Goal: Check status: Check status

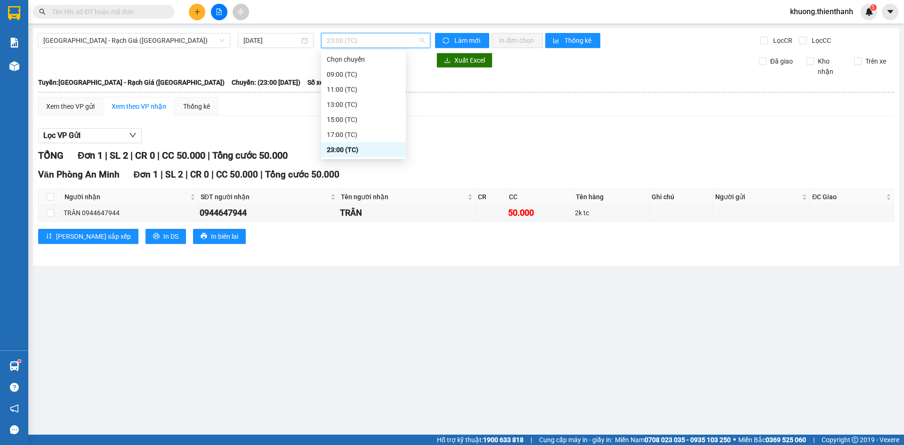
click at [344, 145] on div "23:00 (TC)" at bounding box center [363, 150] width 73 height 10
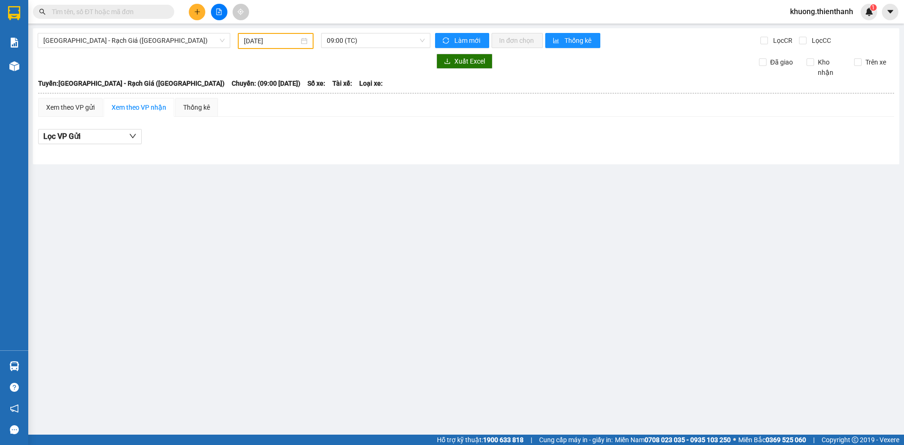
click at [272, 42] on input "[DATE]" at bounding box center [271, 41] width 55 height 10
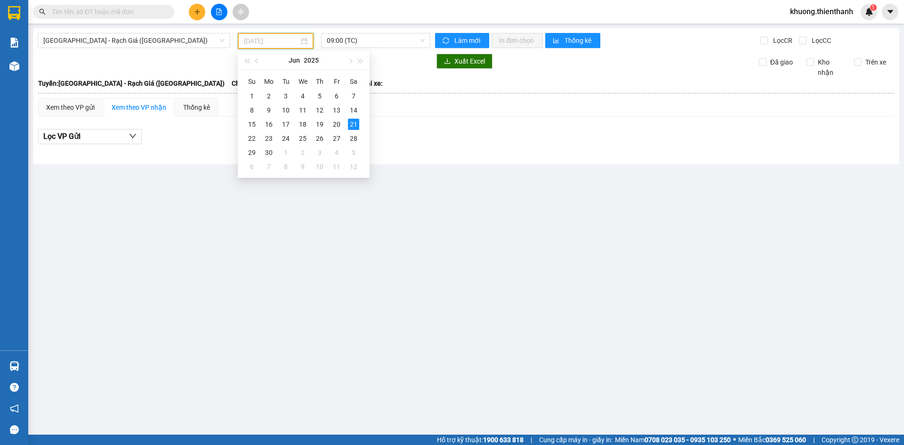
click at [312, 166] on td "10" at bounding box center [319, 167] width 17 height 14
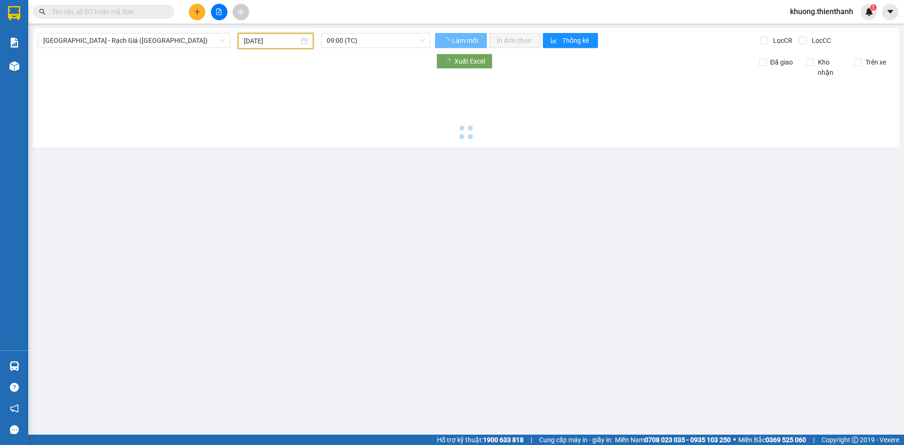
click at [291, 41] on input "[DATE]" at bounding box center [271, 41] width 55 height 10
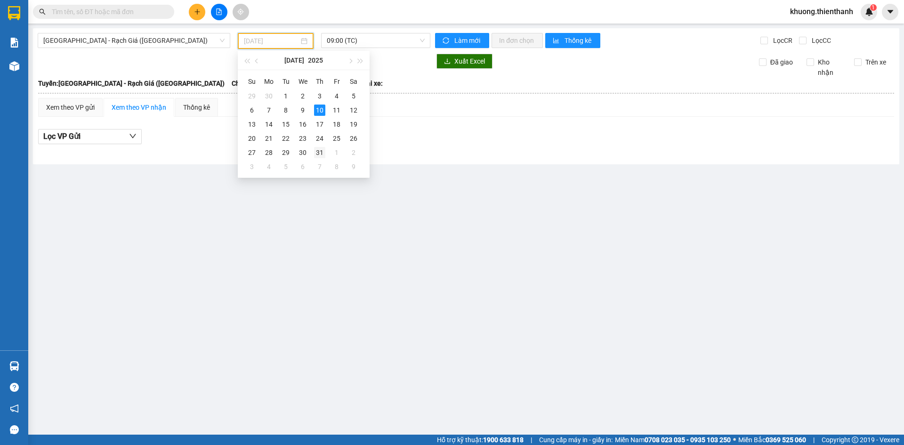
click at [314, 149] on div "31" at bounding box center [319, 152] width 11 height 11
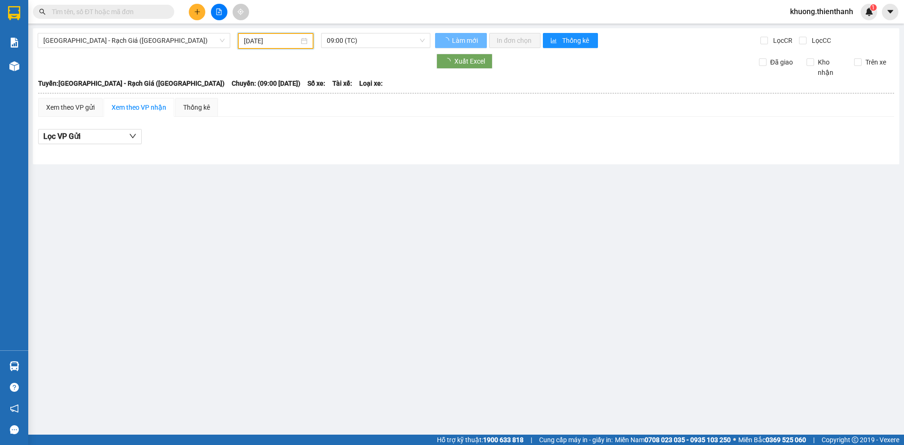
click at [280, 42] on input "[DATE]" at bounding box center [271, 41] width 55 height 10
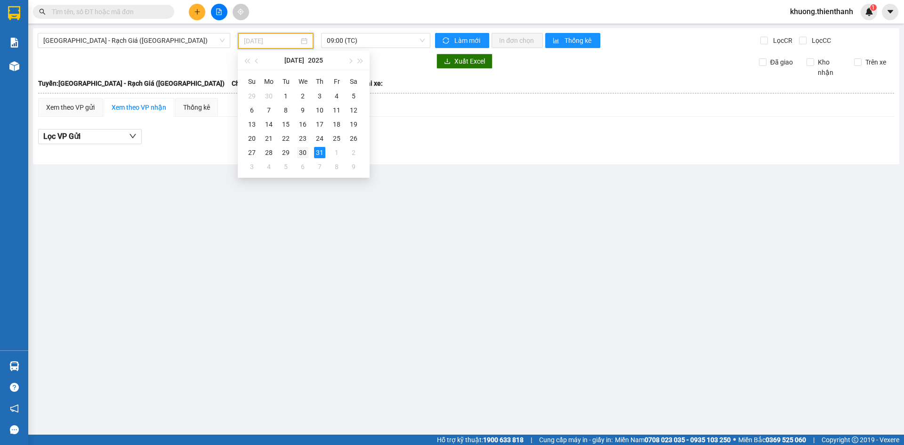
click at [301, 157] on div "30" at bounding box center [302, 152] width 11 height 11
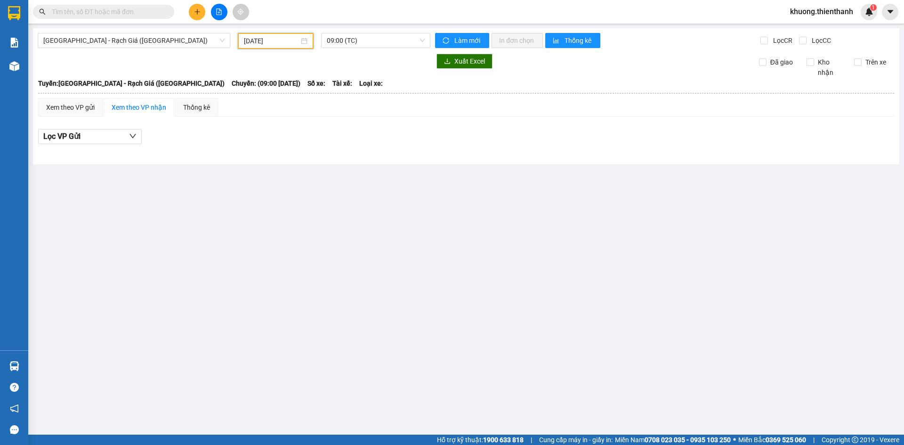
click at [279, 39] on input "[DATE]" at bounding box center [271, 41] width 55 height 10
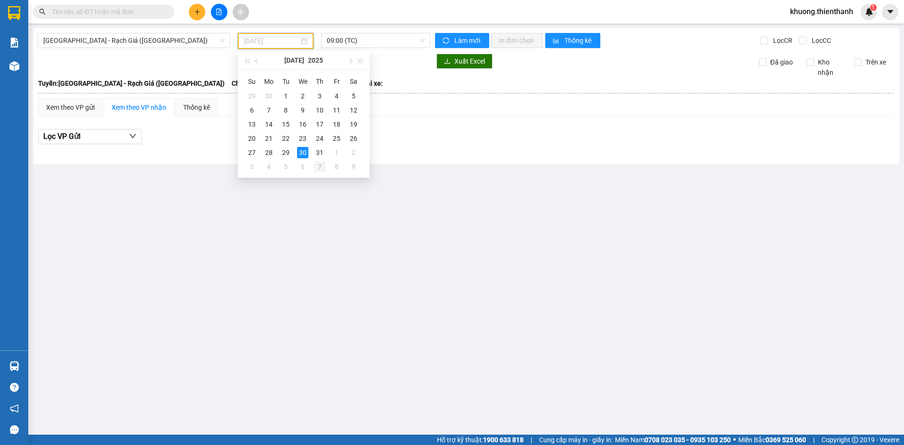
click at [322, 165] on div "7" at bounding box center [319, 166] width 11 height 11
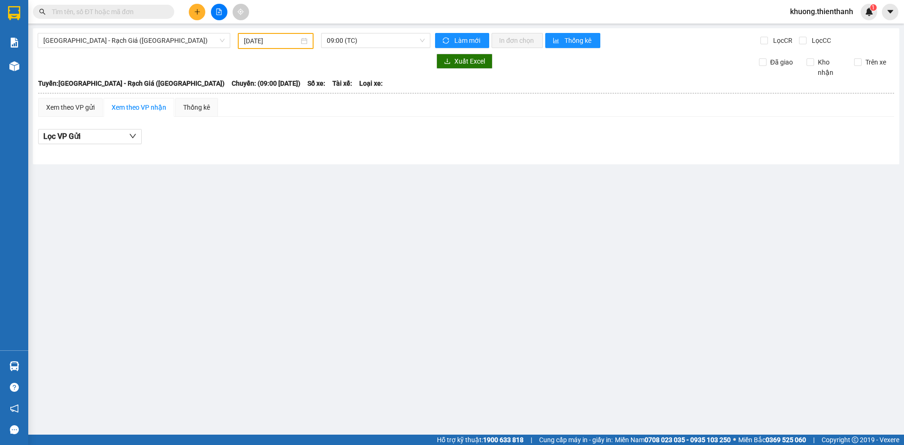
click at [286, 46] on div "[GEOGRAPHIC_DATA] - Rạch Giá ([GEOGRAPHIC_DATA]) [DATE] 09:00 (TC) Làm mới In đ…" at bounding box center [466, 96] width 866 height 136
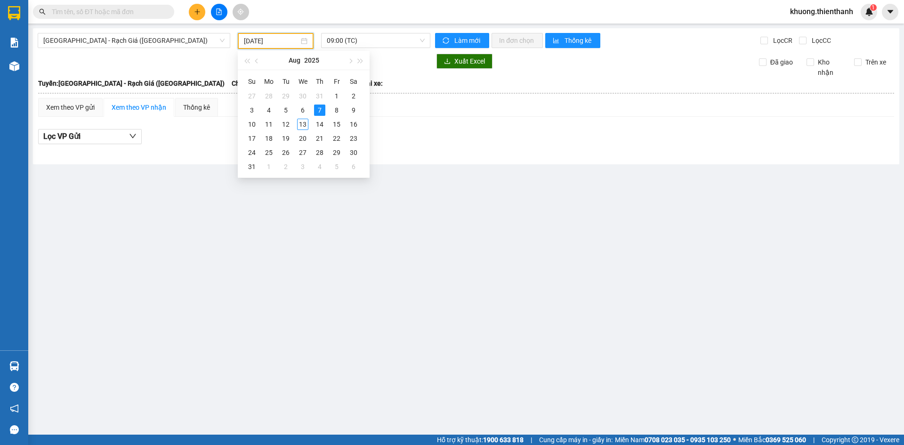
click at [286, 46] on input "[DATE]" at bounding box center [271, 41] width 55 height 10
click at [305, 125] on div "13" at bounding box center [302, 124] width 11 height 11
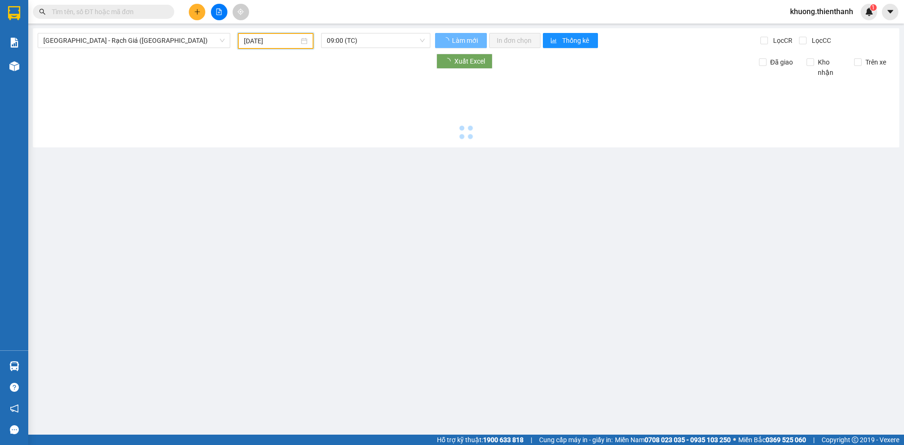
type input "[DATE]"
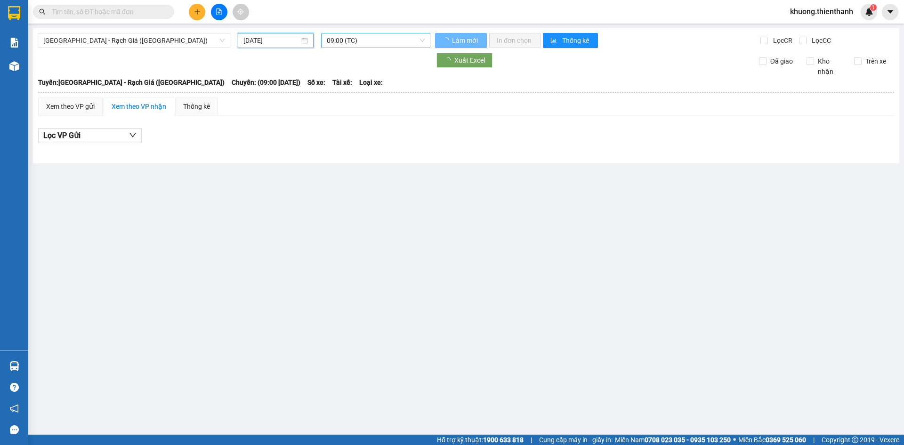
click at [345, 38] on span "09:00 (TC)" at bounding box center [376, 40] width 98 height 14
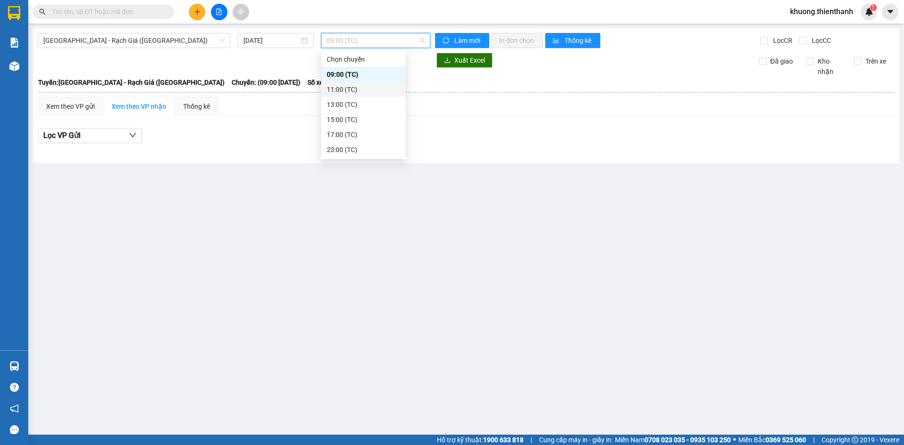
click at [355, 92] on div "11:00 (TC)" at bounding box center [363, 89] width 73 height 10
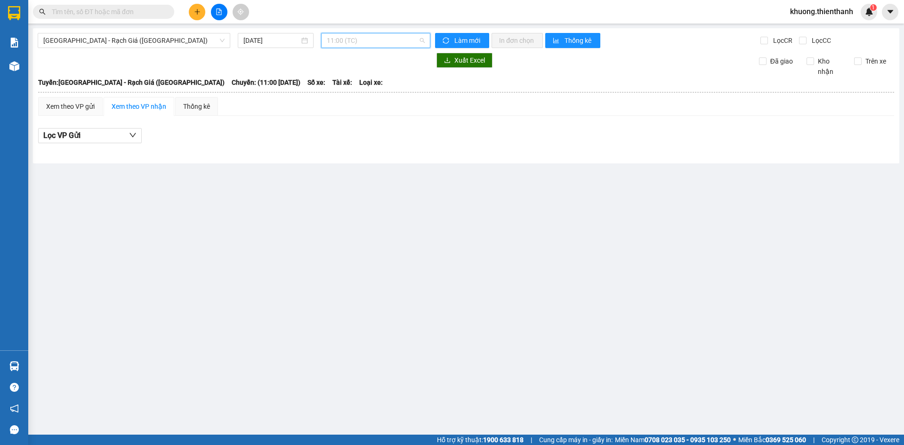
click at [342, 34] on span "11:00 (TC)" at bounding box center [376, 40] width 98 height 14
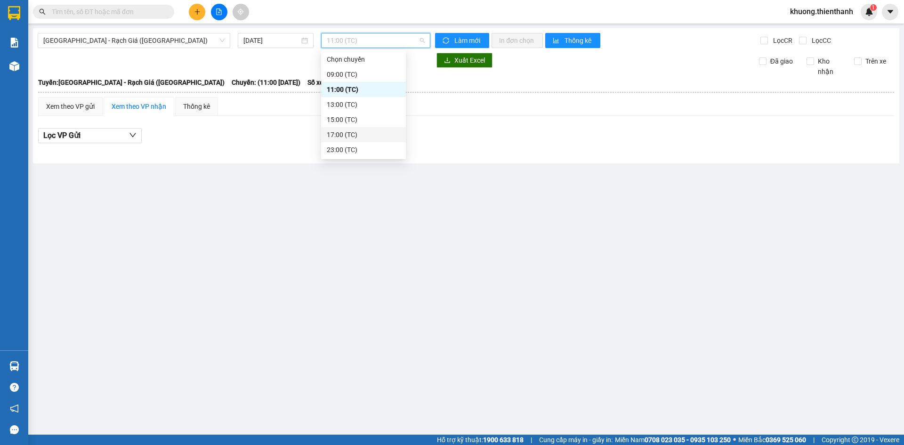
click at [345, 132] on div "17:00 (TC)" at bounding box center [363, 134] width 73 height 10
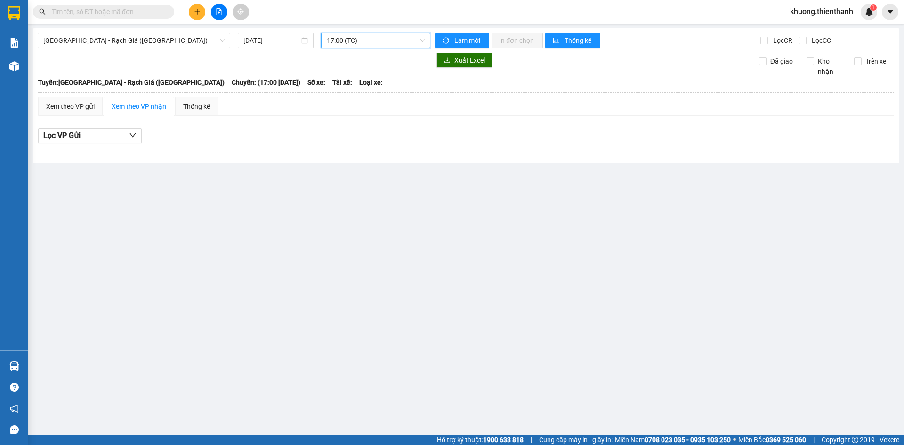
click at [342, 41] on span "17:00 (TC)" at bounding box center [376, 40] width 98 height 14
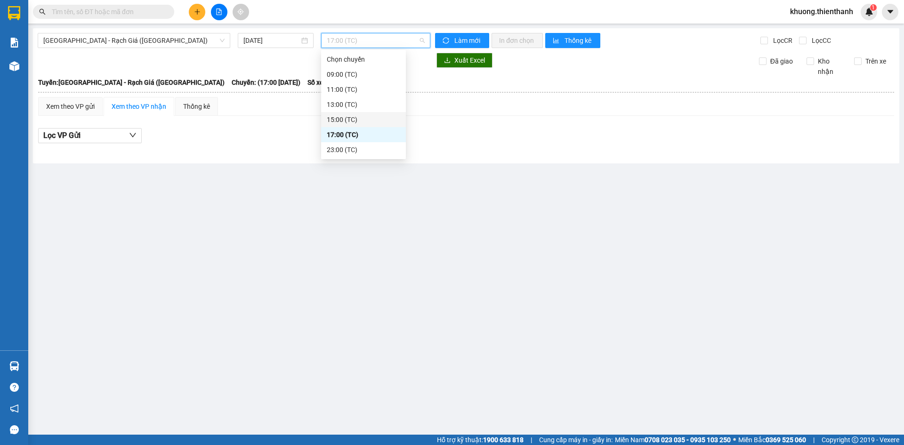
click at [348, 113] on div "15:00 (TC)" at bounding box center [363, 119] width 85 height 15
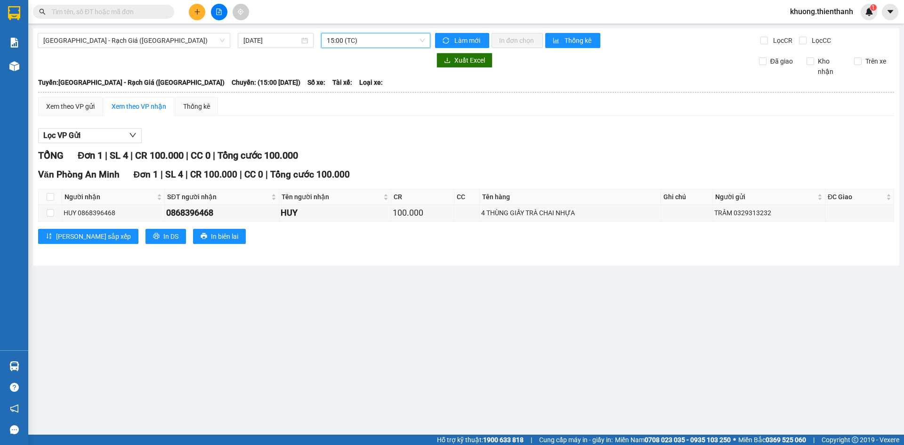
click at [346, 35] on span "15:00 (TC)" at bounding box center [376, 40] width 98 height 14
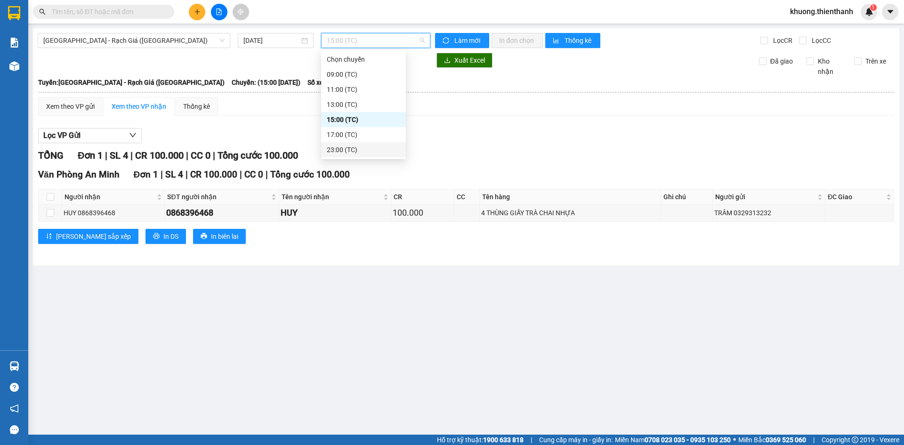
click at [351, 151] on div "23:00 (TC)" at bounding box center [363, 150] width 73 height 10
